Goal: Feedback & Contribution: Leave review/rating

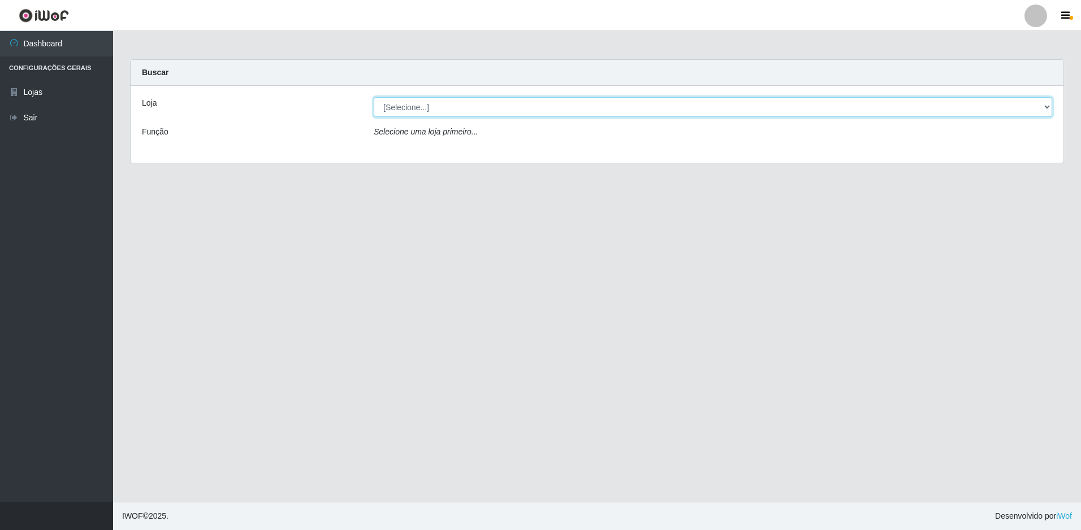
click at [570, 99] on select "[Selecione...] Extraplus - Loja 50 [GEOGRAPHIC_DATA]" at bounding box center [713, 107] width 678 height 20
select select "451"
click at [374, 97] on select "[Selecione...] Extraplus - Loja 50 [GEOGRAPHIC_DATA]" at bounding box center [713, 107] width 678 height 20
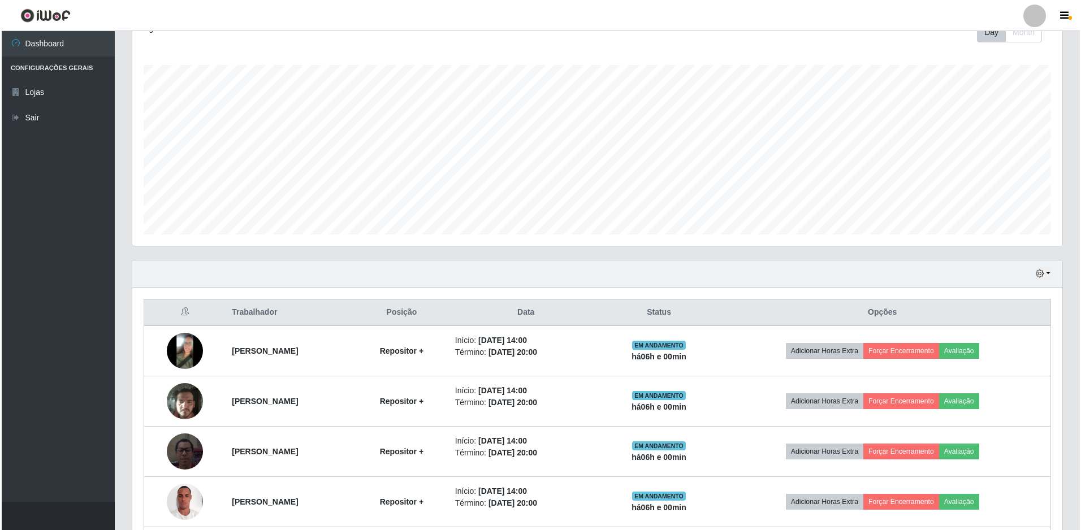
scroll to position [271, 0]
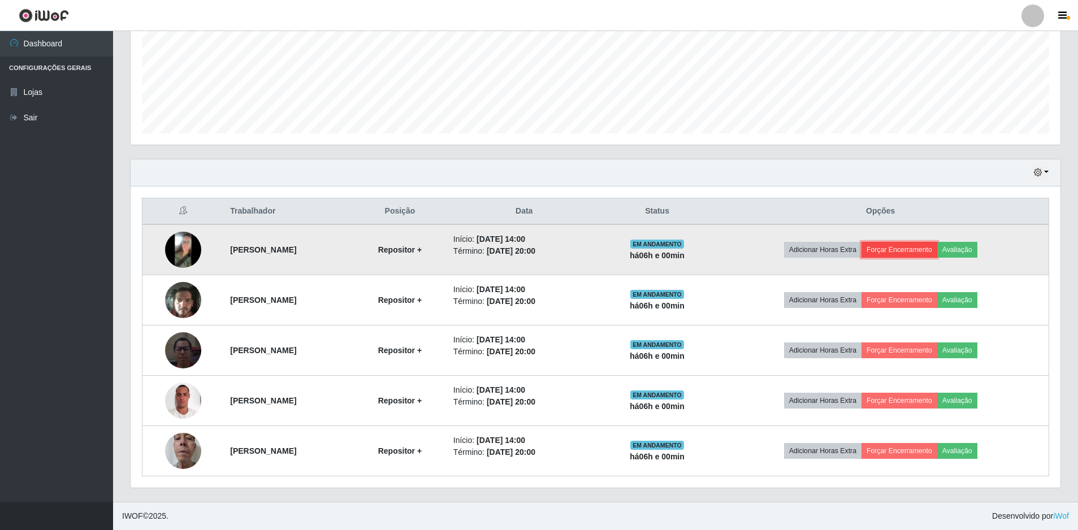
click at [920, 253] on button "Forçar Encerramento" at bounding box center [899, 250] width 76 height 16
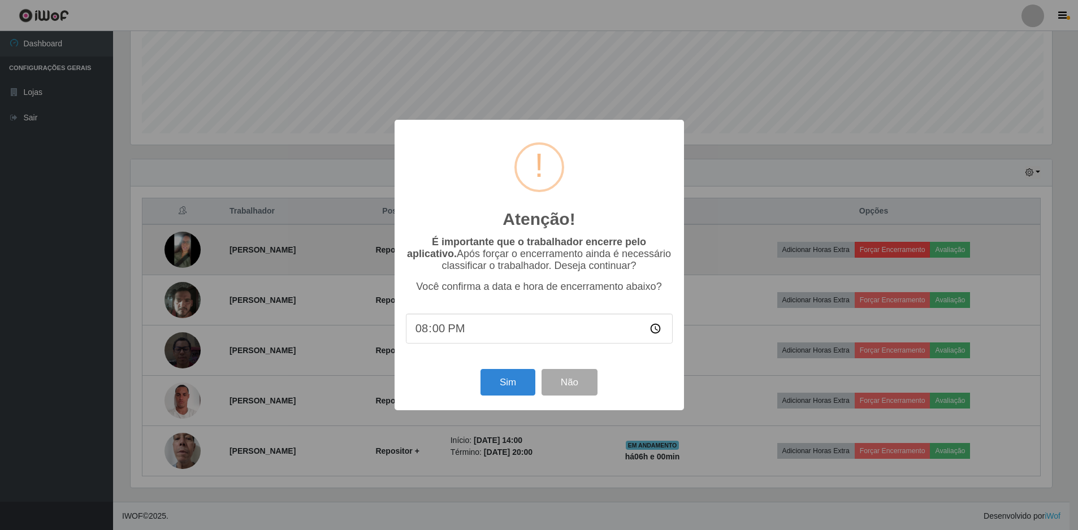
scroll to position [235, 924]
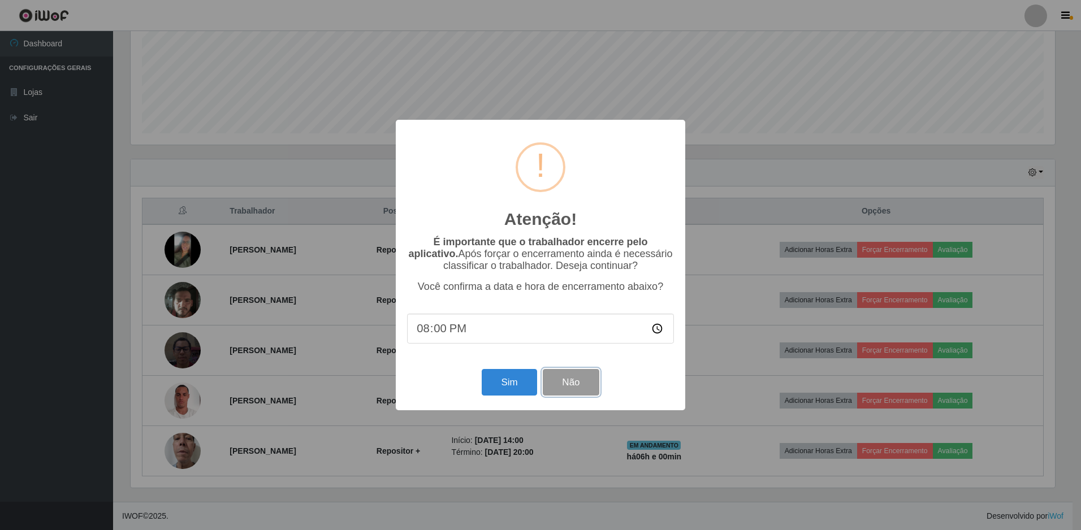
click at [576, 377] on button "Não" at bounding box center [571, 382] width 56 height 27
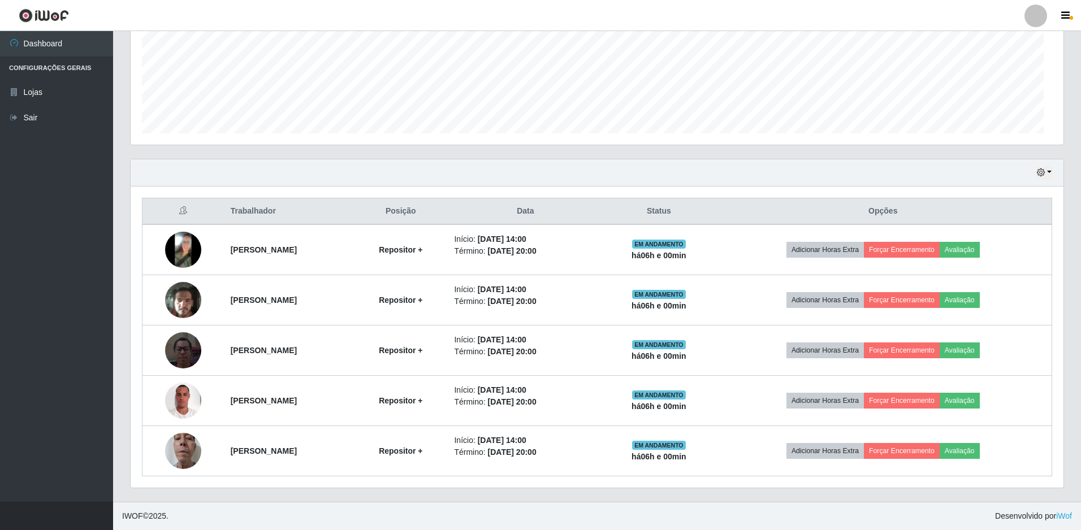
scroll to position [235, 930]
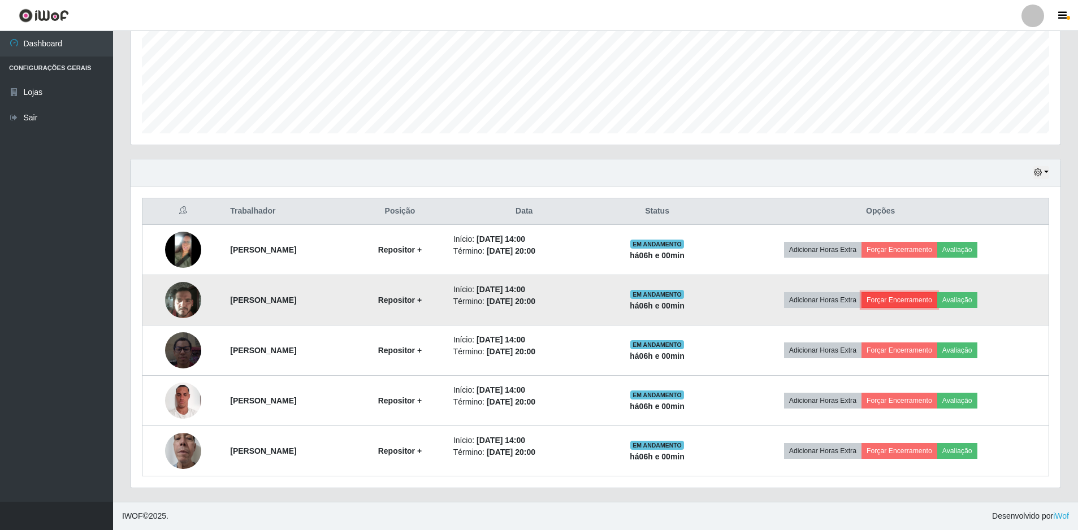
click at [912, 294] on button "Forçar Encerramento" at bounding box center [899, 300] width 76 height 16
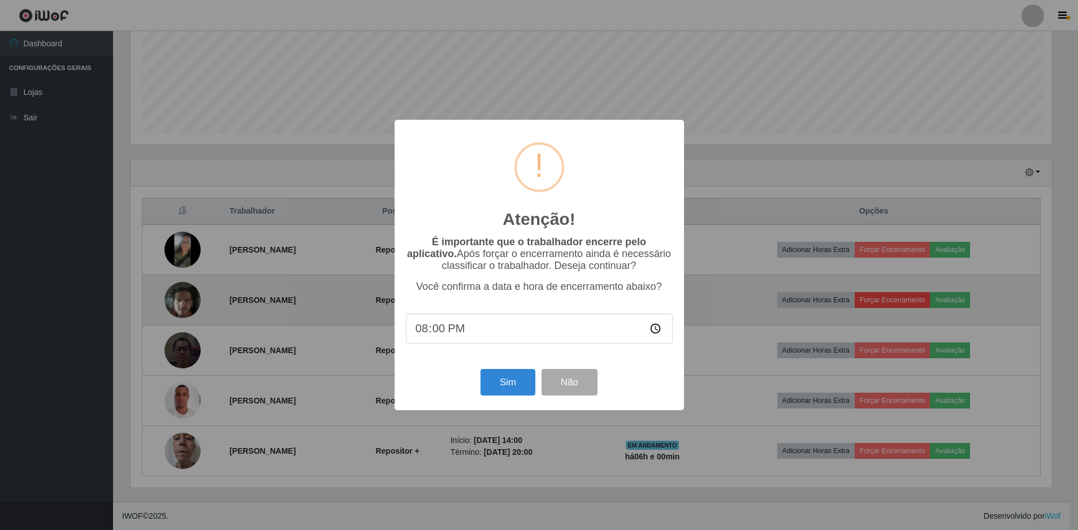
scroll to position [235, 924]
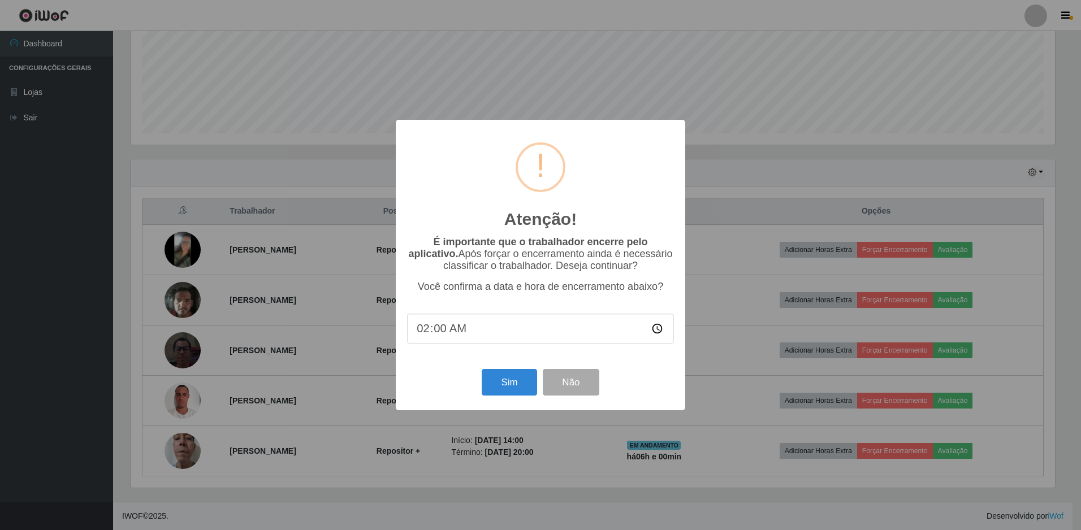
type input "20:00"
click at [519, 377] on button "Sim" at bounding box center [509, 382] width 55 height 27
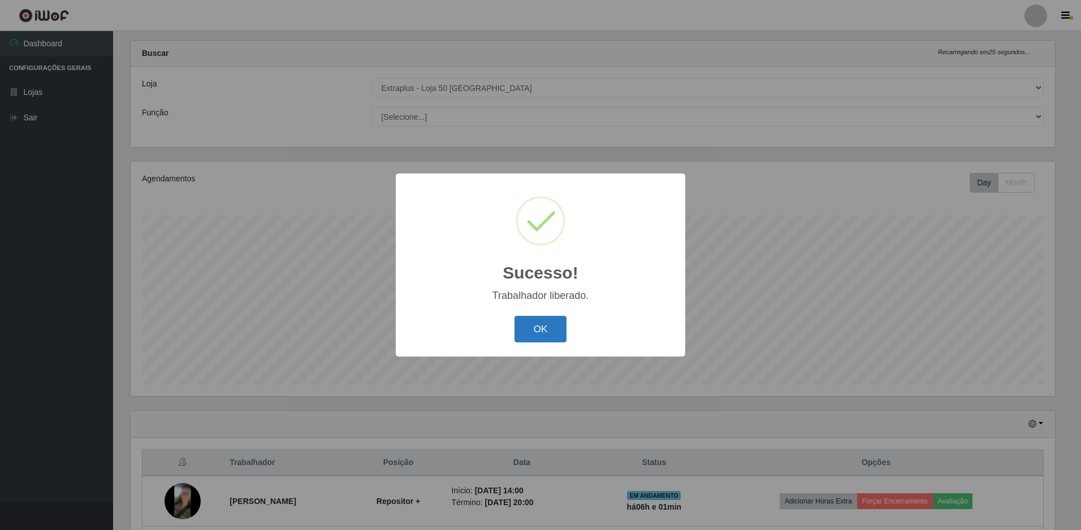
click at [517, 328] on button "OK" at bounding box center [540, 329] width 53 height 27
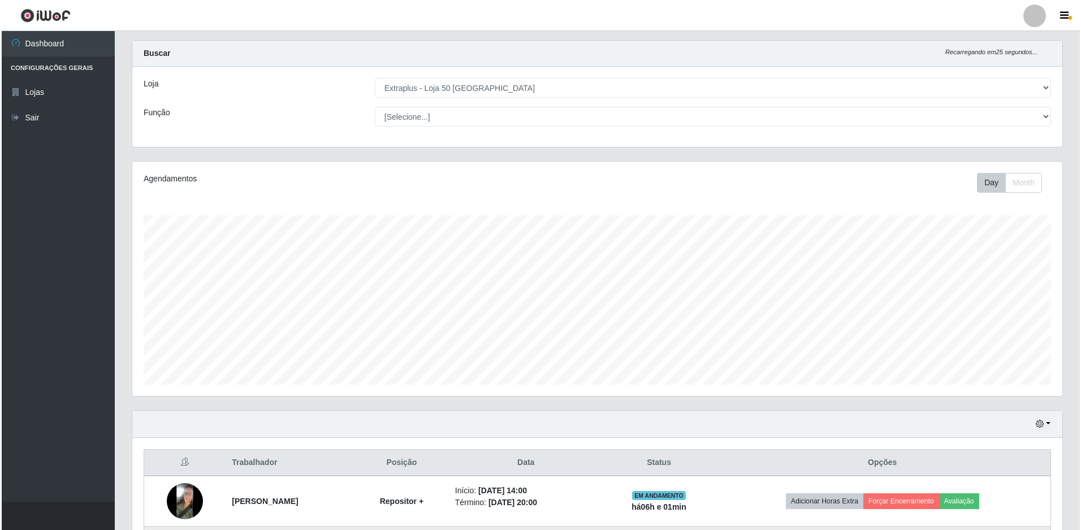
scroll to position [220, 0]
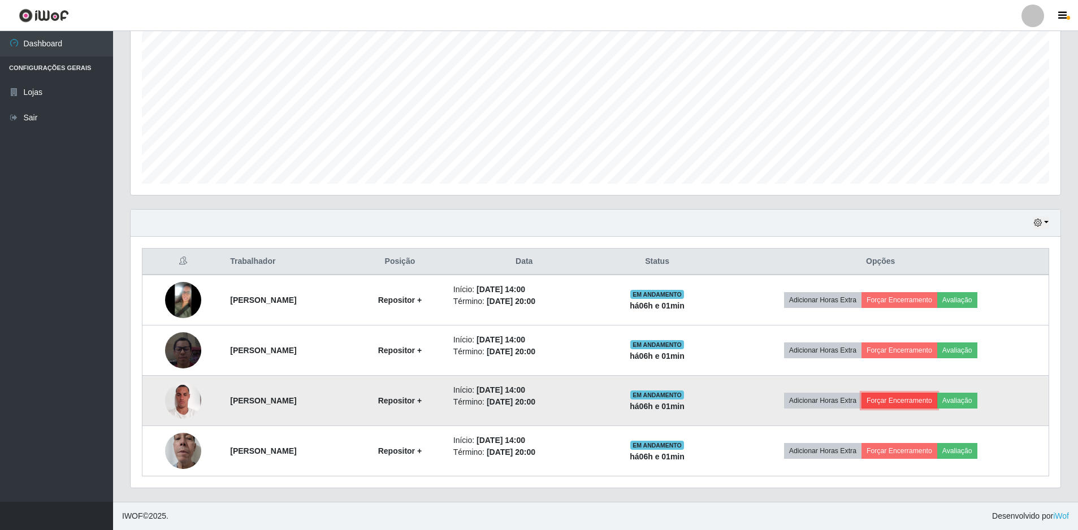
click at [908, 394] on button "Forçar Encerramento" at bounding box center [899, 401] width 76 height 16
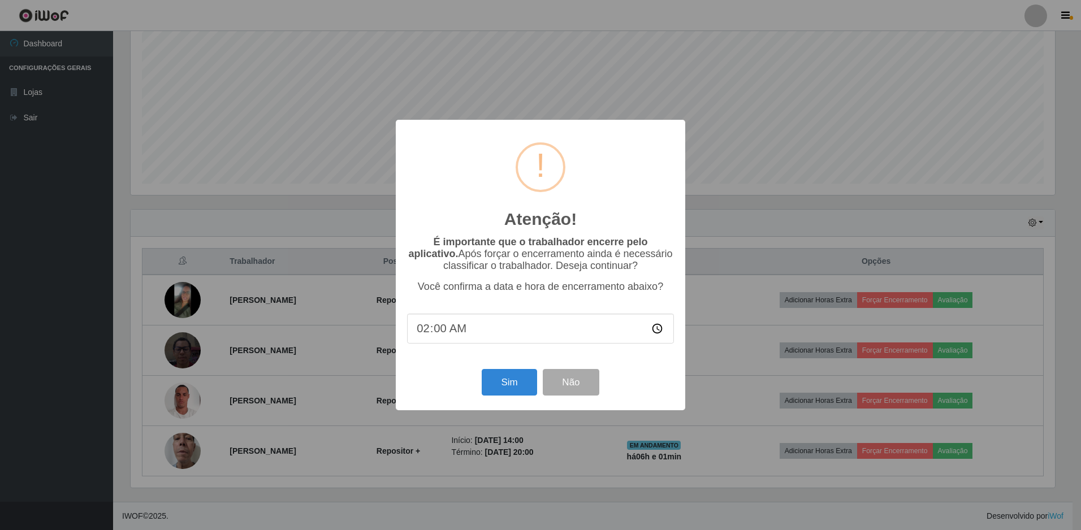
type input "20:00"
click at [489, 383] on button "Sim" at bounding box center [509, 382] width 55 height 27
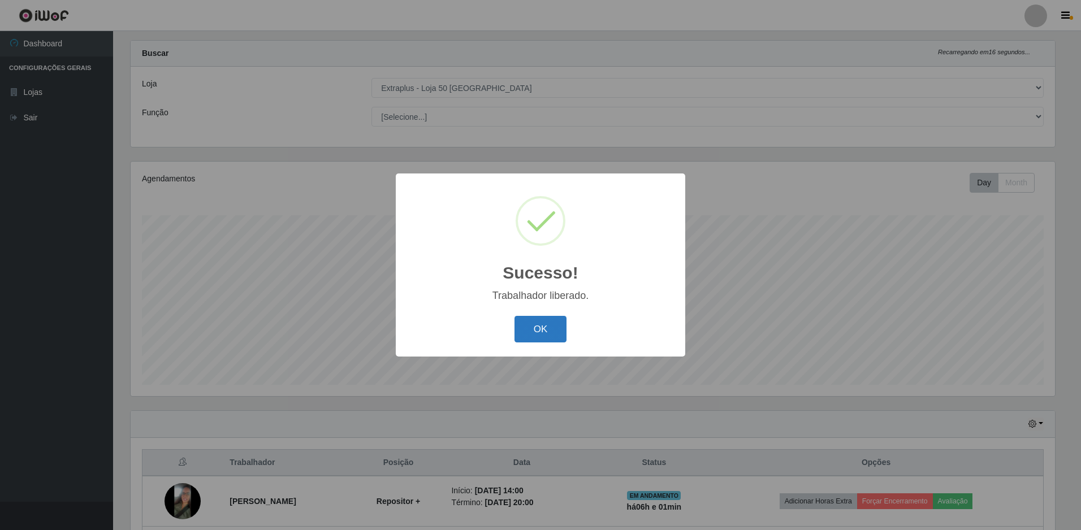
click at [546, 336] on button "OK" at bounding box center [540, 329] width 53 height 27
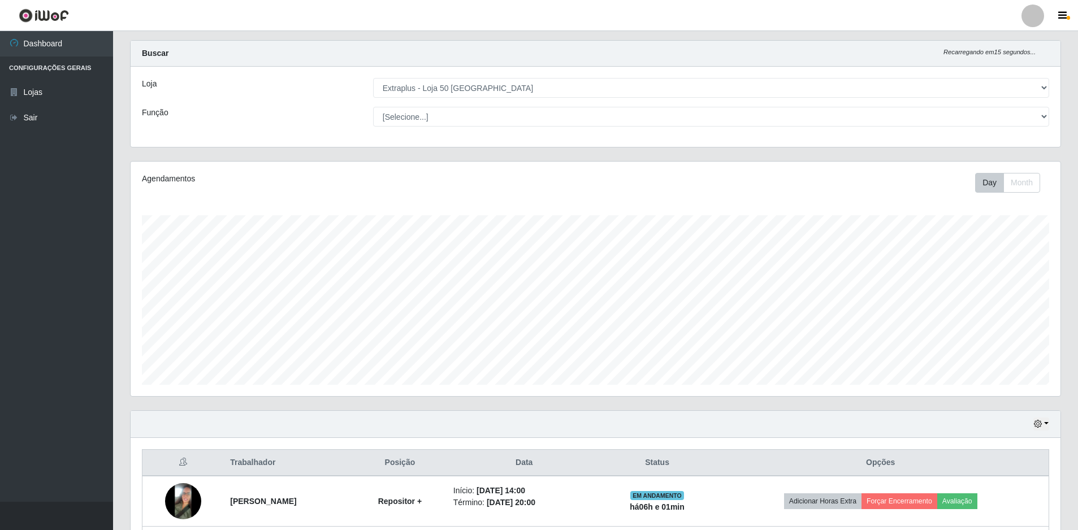
scroll to position [170, 0]
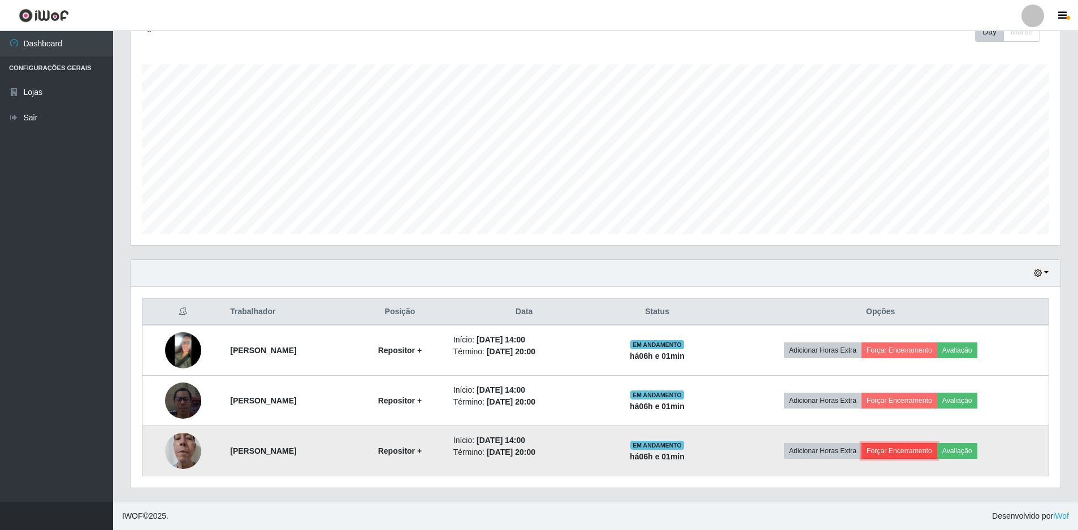
click at [932, 453] on button "Forçar Encerramento" at bounding box center [899, 451] width 76 height 16
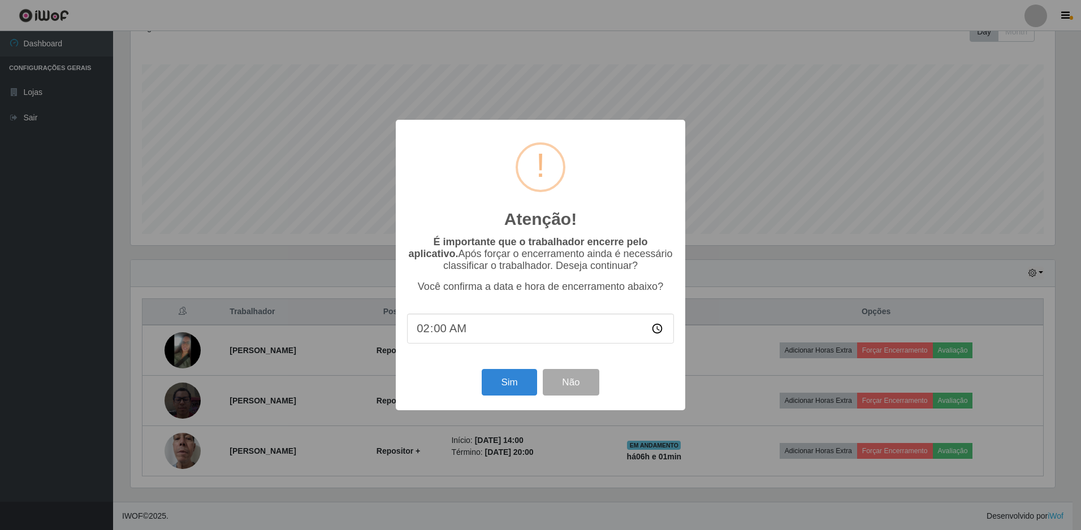
type input "20:00"
click at [525, 389] on button "Sim" at bounding box center [509, 382] width 55 height 27
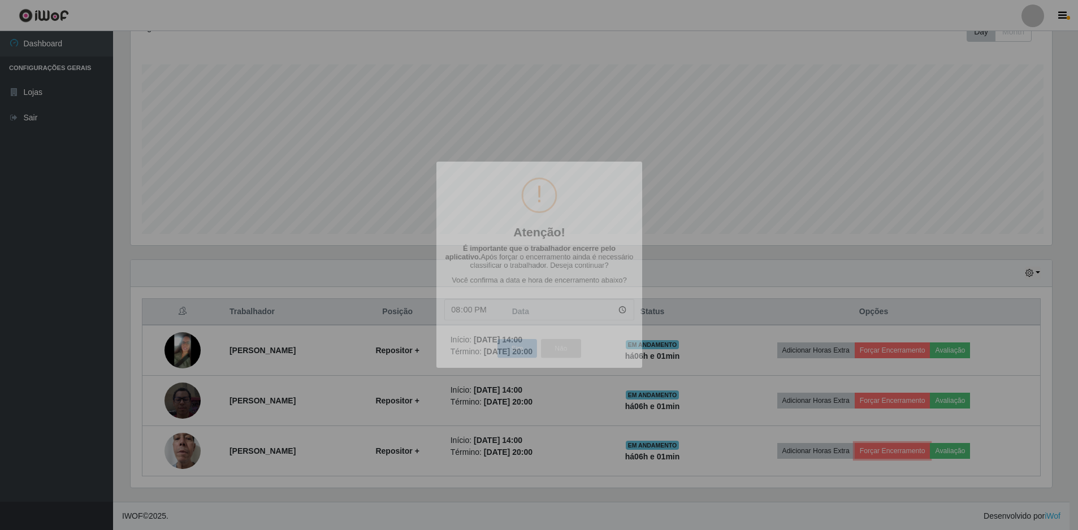
scroll to position [0, 0]
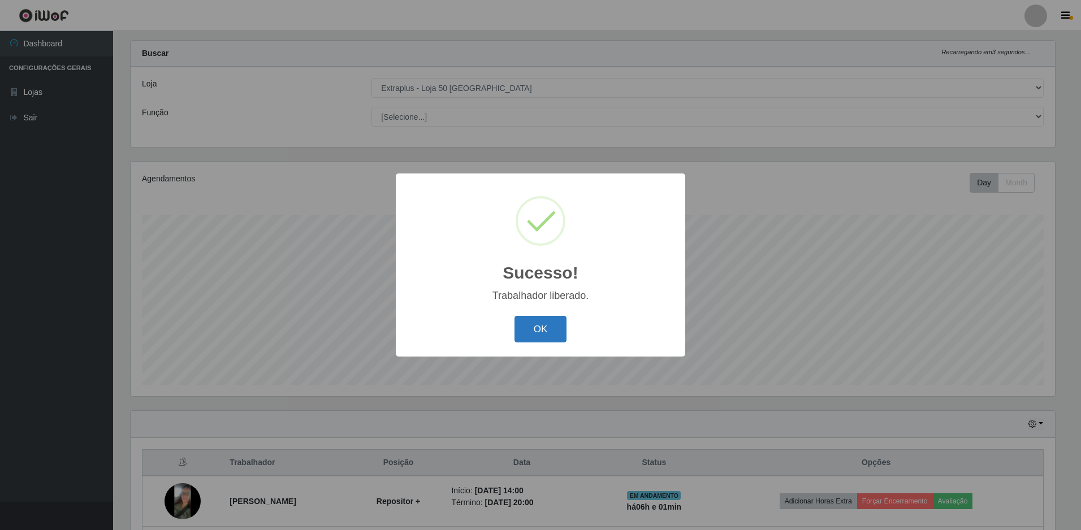
click at [551, 331] on button "OK" at bounding box center [540, 329] width 53 height 27
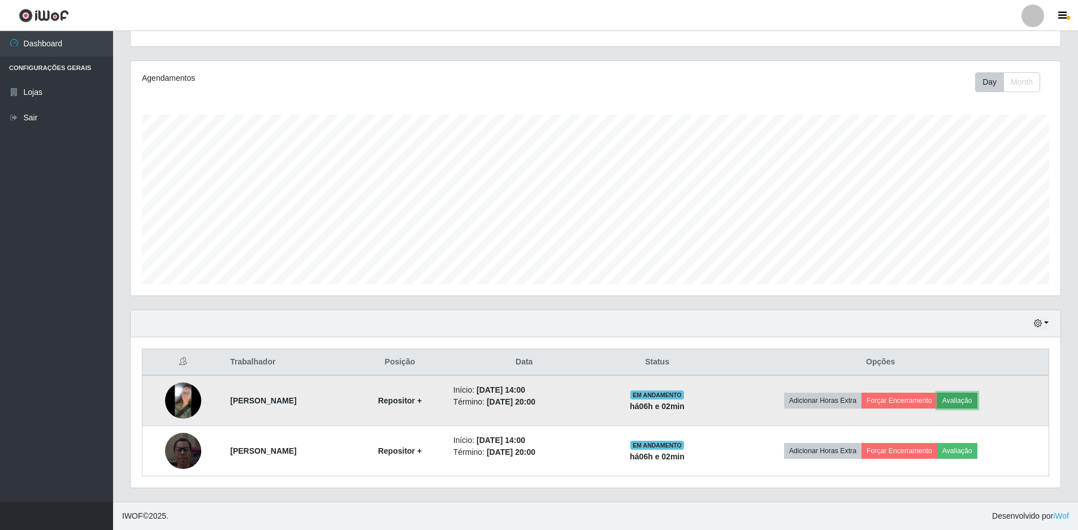
click at [977, 402] on button "Avaliação" at bounding box center [957, 401] width 40 height 16
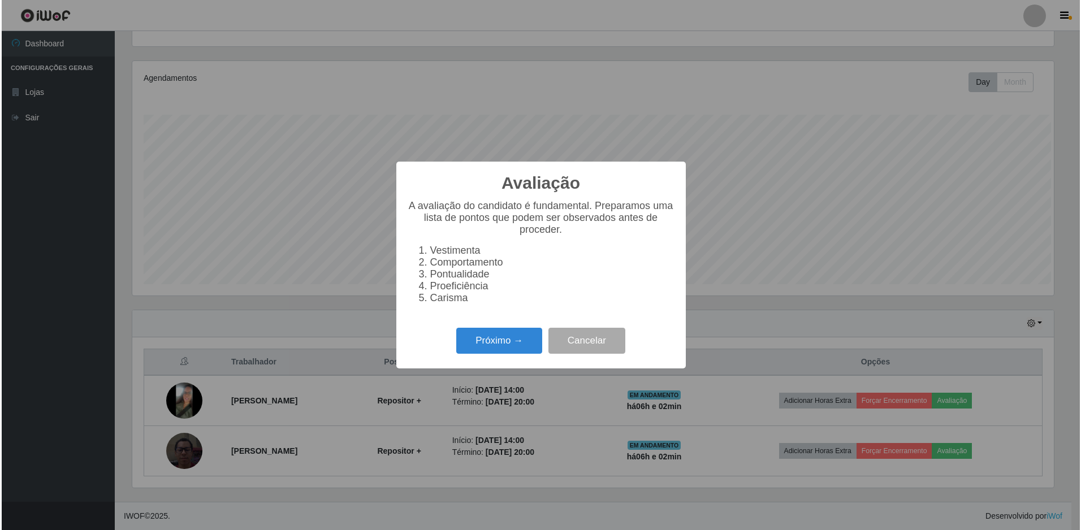
scroll to position [235, 924]
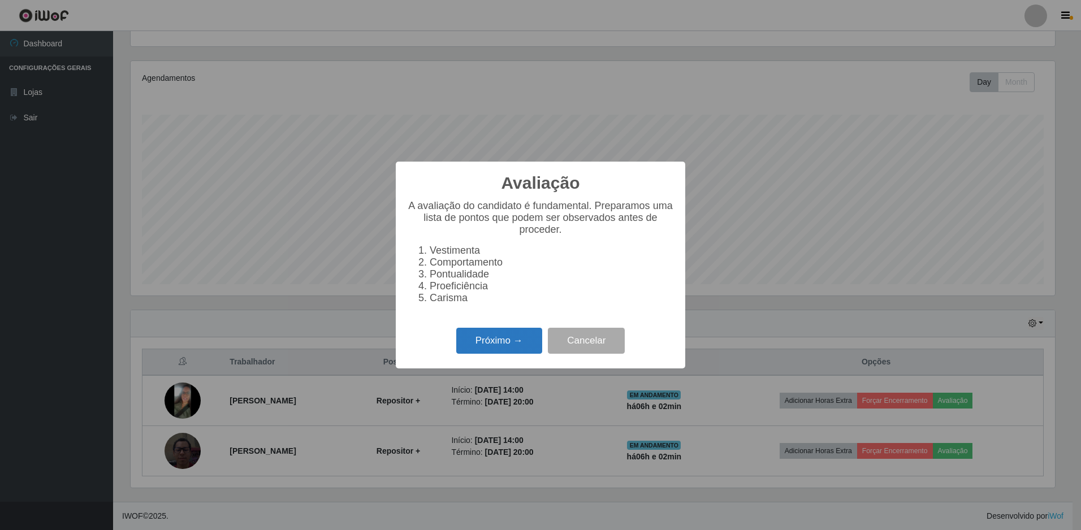
click at [513, 344] on button "Próximo →" at bounding box center [499, 341] width 86 height 27
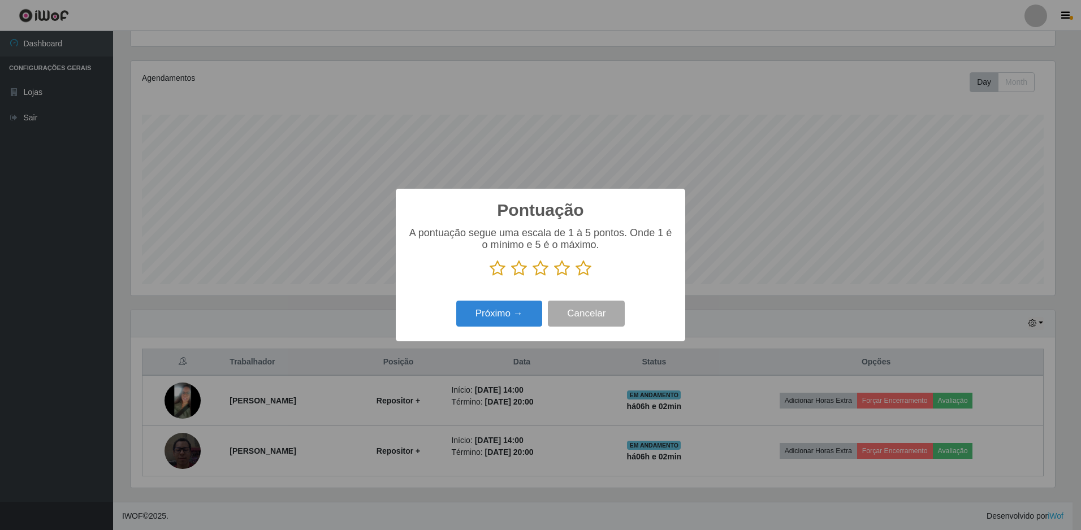
drag, startPoint x: 587, startPoint y: 267, endPoint x: 568, endPoint y: 279, distance: 22.3
click at [586, 271] on icon at bounding box center [583, 268] width 16 height 17
click at [575, 277] on input "radio" at bounding box center [575, 277] width 0 height 0
click at [498, 311] on button "Próximo →" at bounding box center [499, 314] width 86 height 27
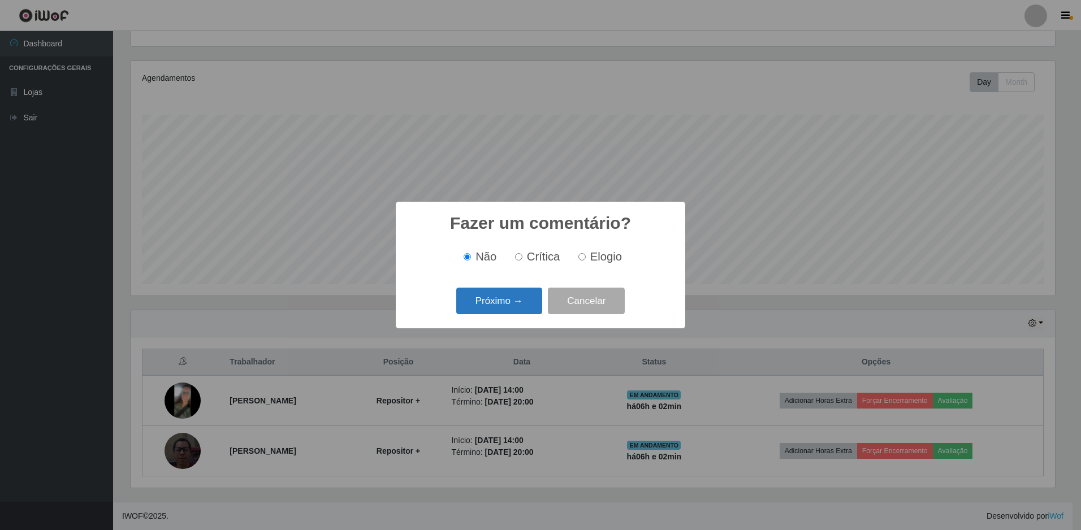
click at [518, 303] on button "Próximo →" at bounding box center [499, 301] width 86 height 27
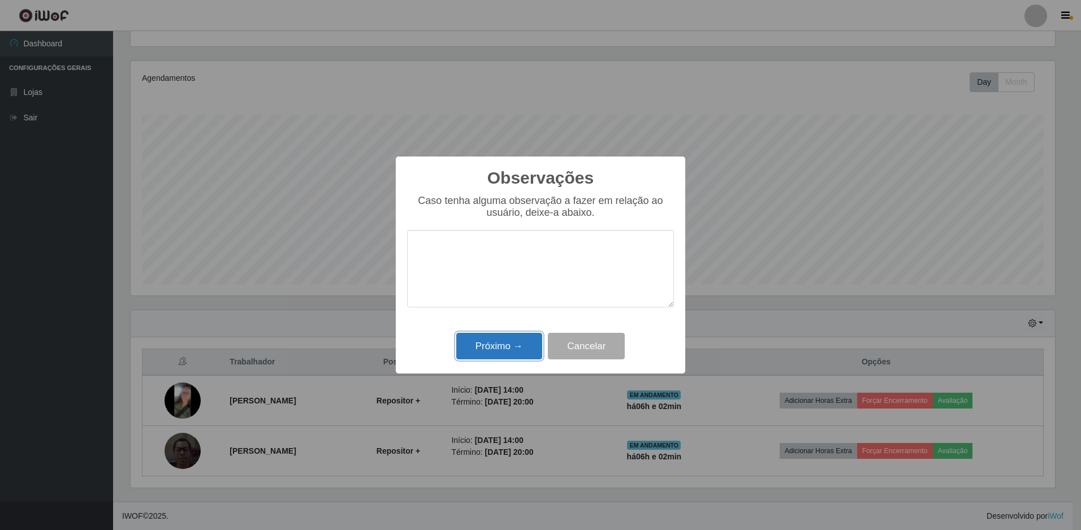
click at [489, 345] on button "Próximo →" at bounding box center [499, 346] width 86 height 27
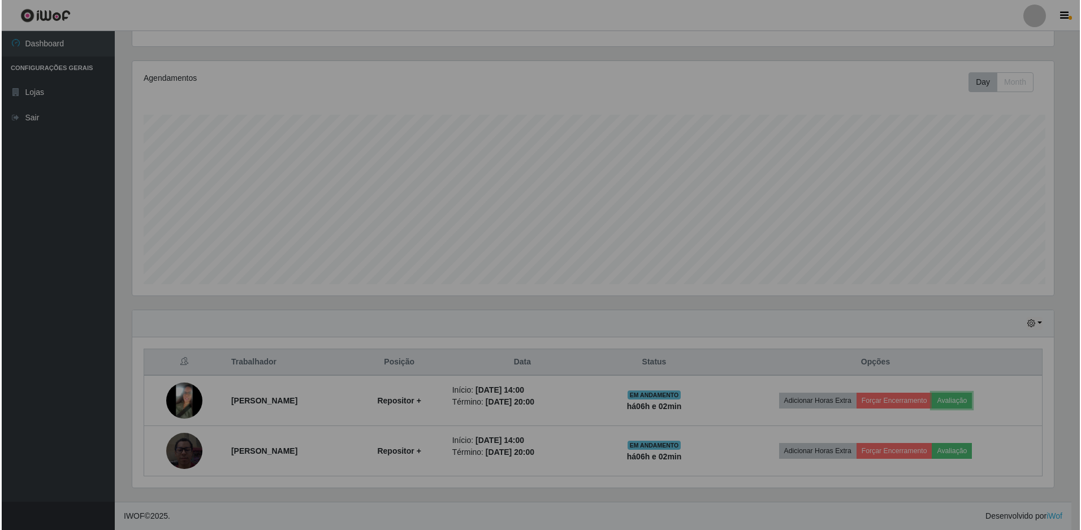
scroll to position [235, 930]
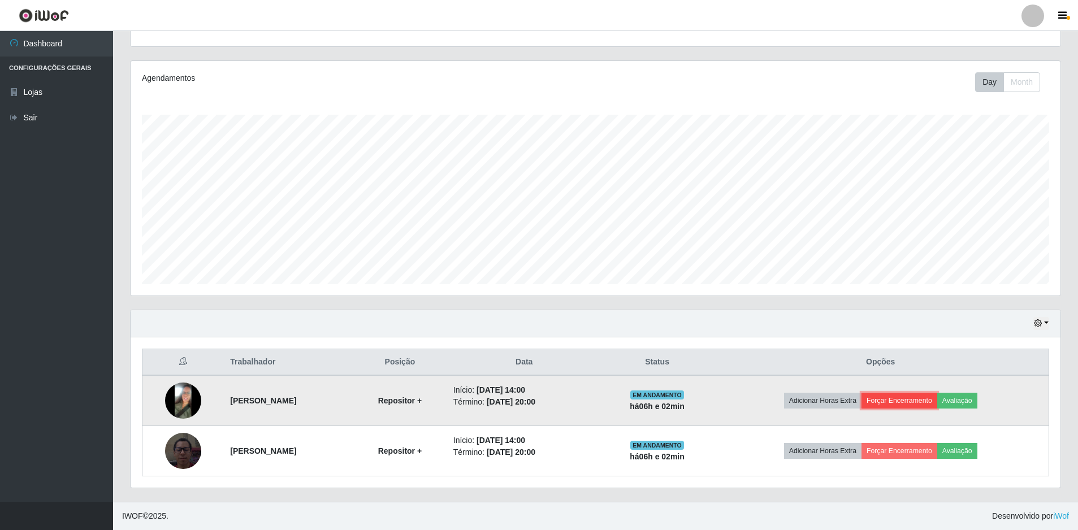
click at [930, 398] on button "Forçar Encerramento" at bounding box center [899, 401] width 76 height 16
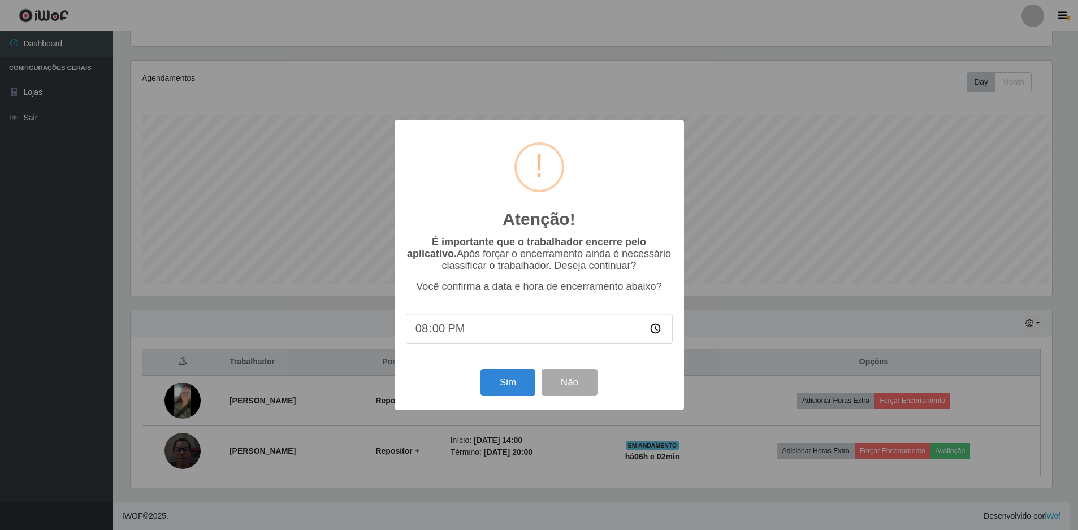
scroll to position [235, 924]
click at [514, 386] on button "Sim" at bounding box center [509, 382] width 55 height 27
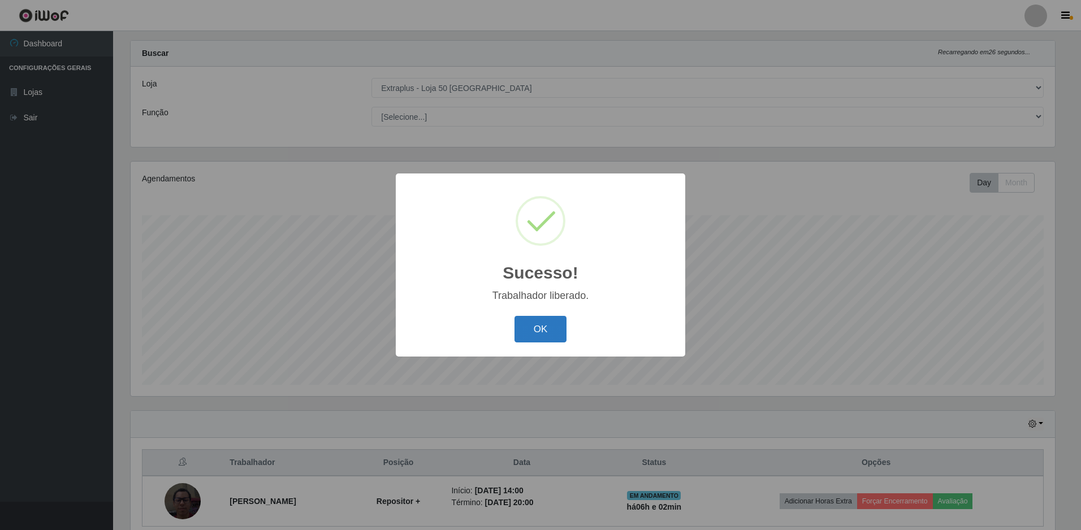
drag, startPoint x: 566, startPoint y: 329, endPoint x: 569, endPoint y: 337, distance: 7.9
click at [565, 329] on button "OK" at bounding box center [540, 329] width 53 height 27
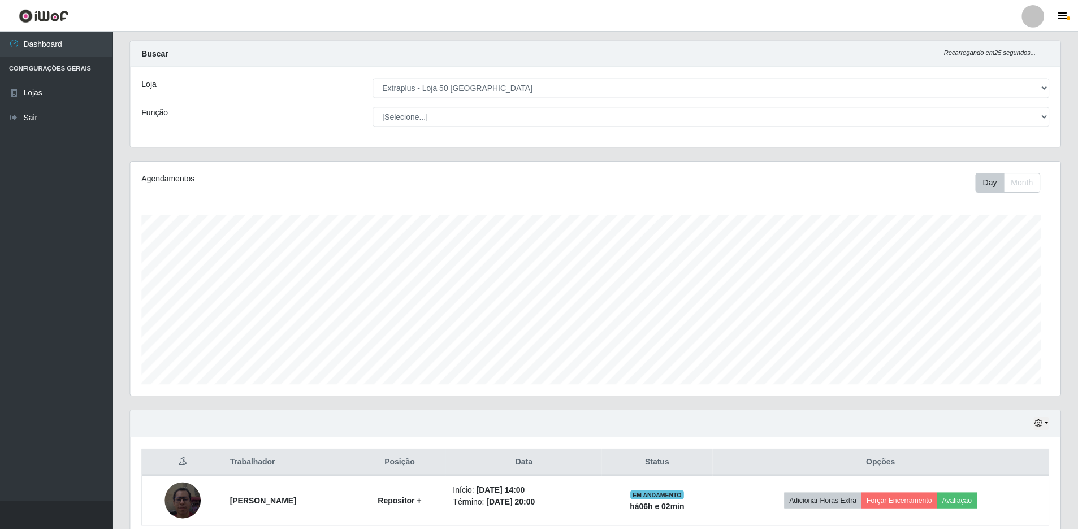
scroll to position [235, 930]
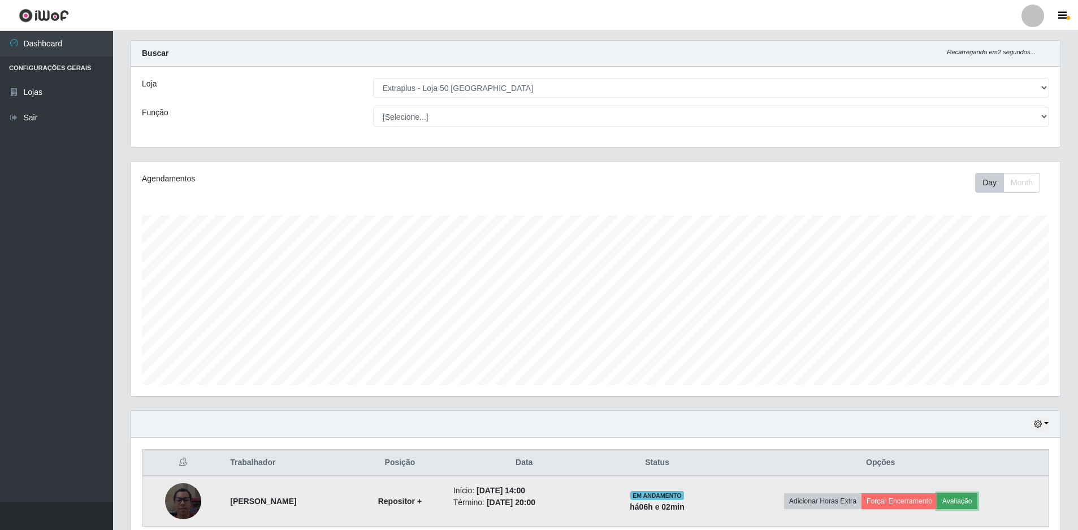
click at [970, 508] on button "Avaliação" at bounding box center [957, 501] width 40 height 16
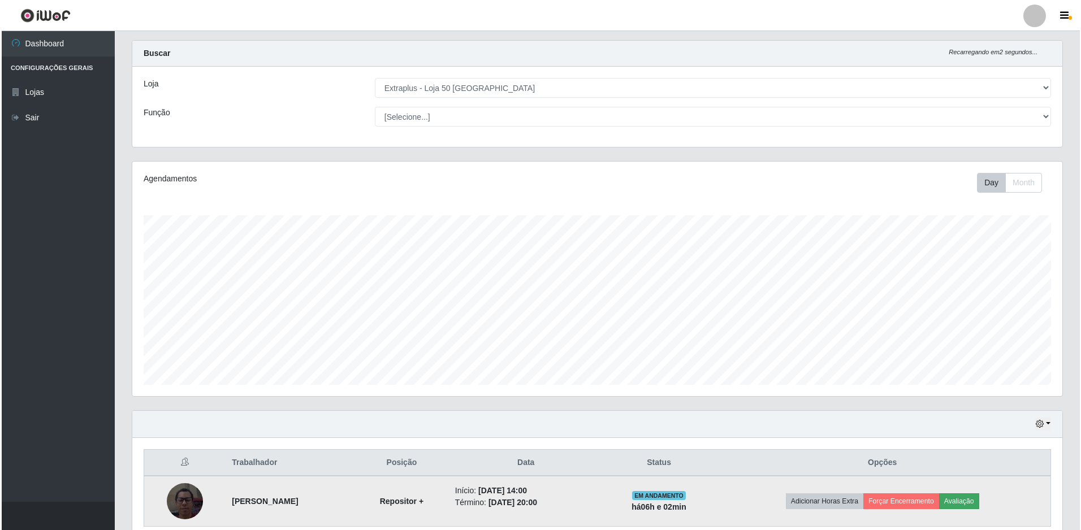
scroll to position [235, 924]
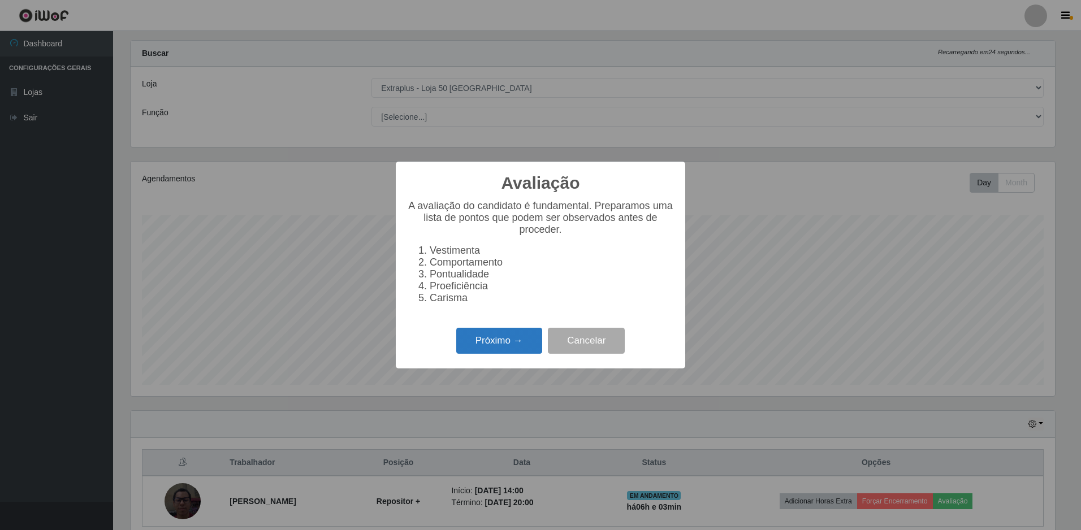
click at [497, 342] on button "Próximo →" at bounding box center [499, 341] width 86 height 27
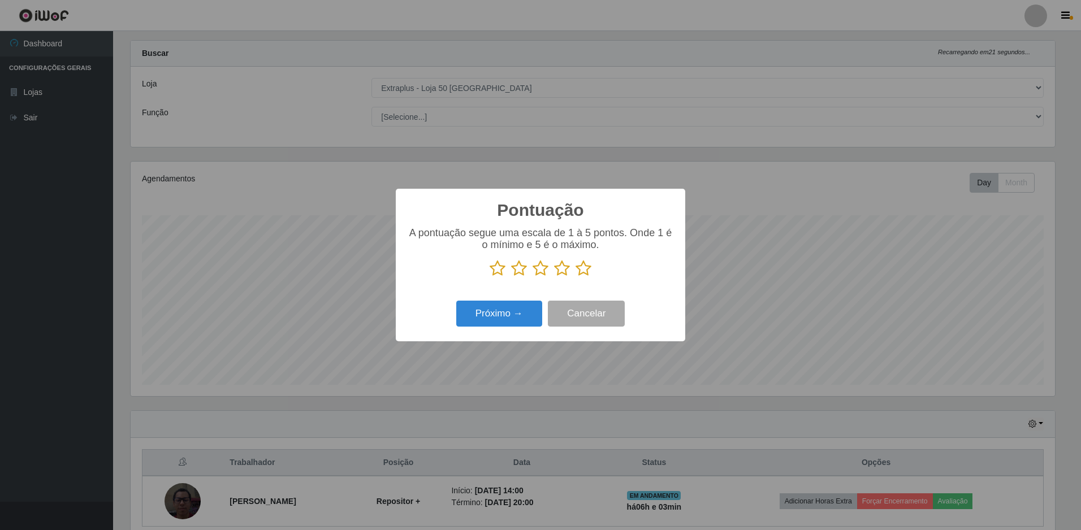
click at [583, 272] on icon at bounding box center [583, 268] width 16 height 17
click at [575, 277] on input "radio" at bounding box center [575, 277] width 0 height 0
click at [510, 318] on button "Próximo →" at bounding box center [499, 314] width 86 height 27
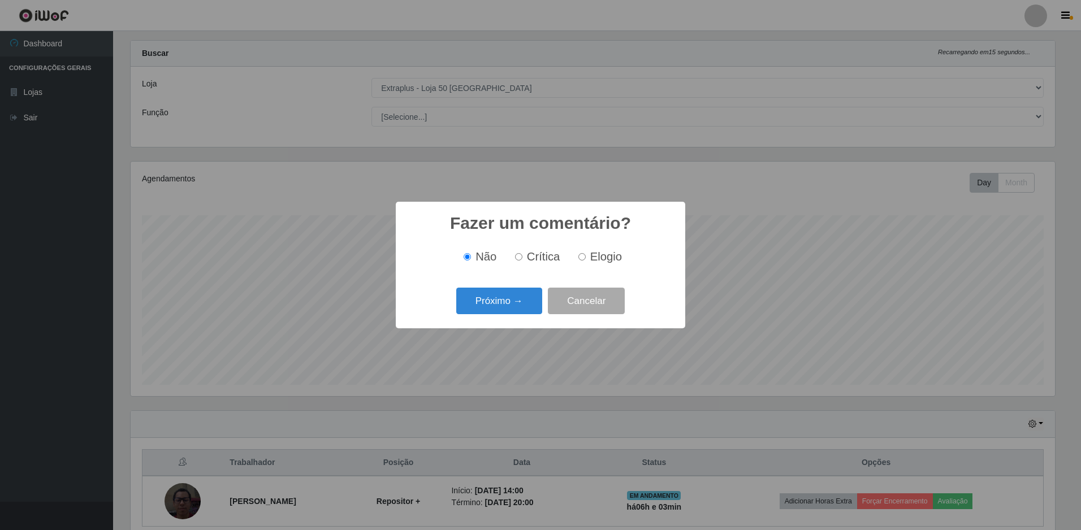
drag, startPoint x: 615, startPoint y: 259, endPoint x: 587, endPoint y: 261, distance: 28.3
click at [614, 258] on span "Elogio" at bounding box center [606, 256] width 32 height 12
click at [585, 258] on input "Elogio" at bounding box center [581, 256] width 7 height 7
radio input "true"
